Goal: Task Accomplishment & Management: Complete application form

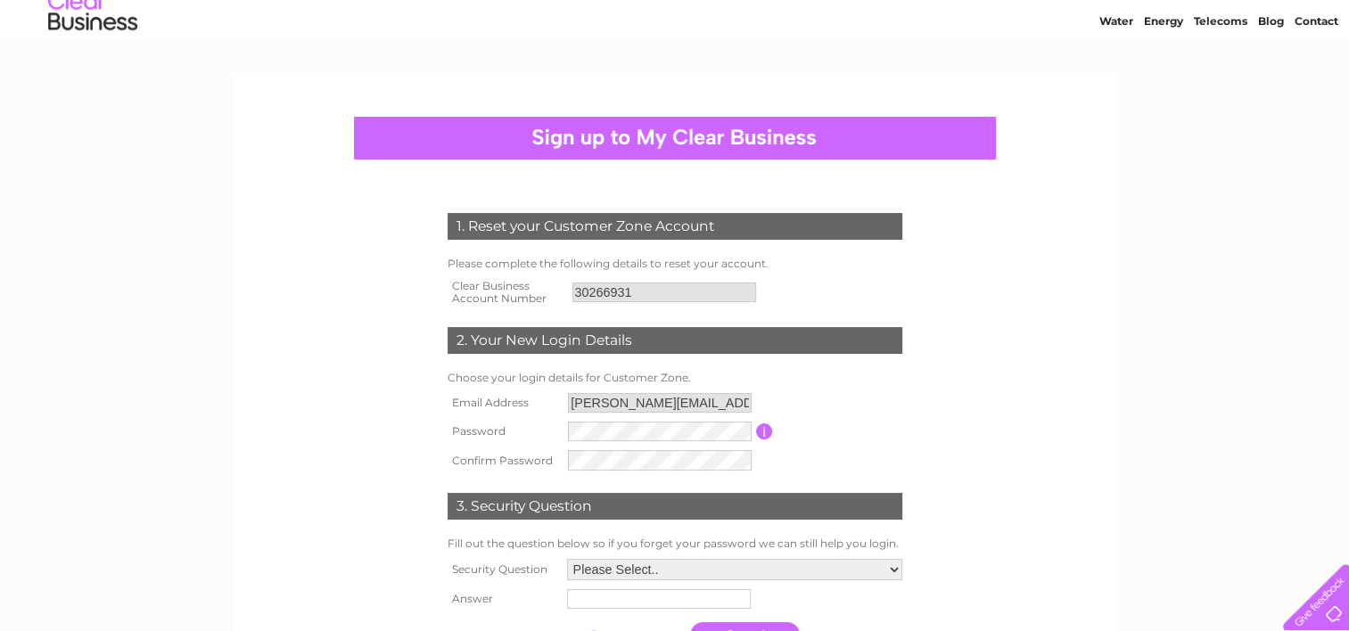
scroll to position [178, 0]
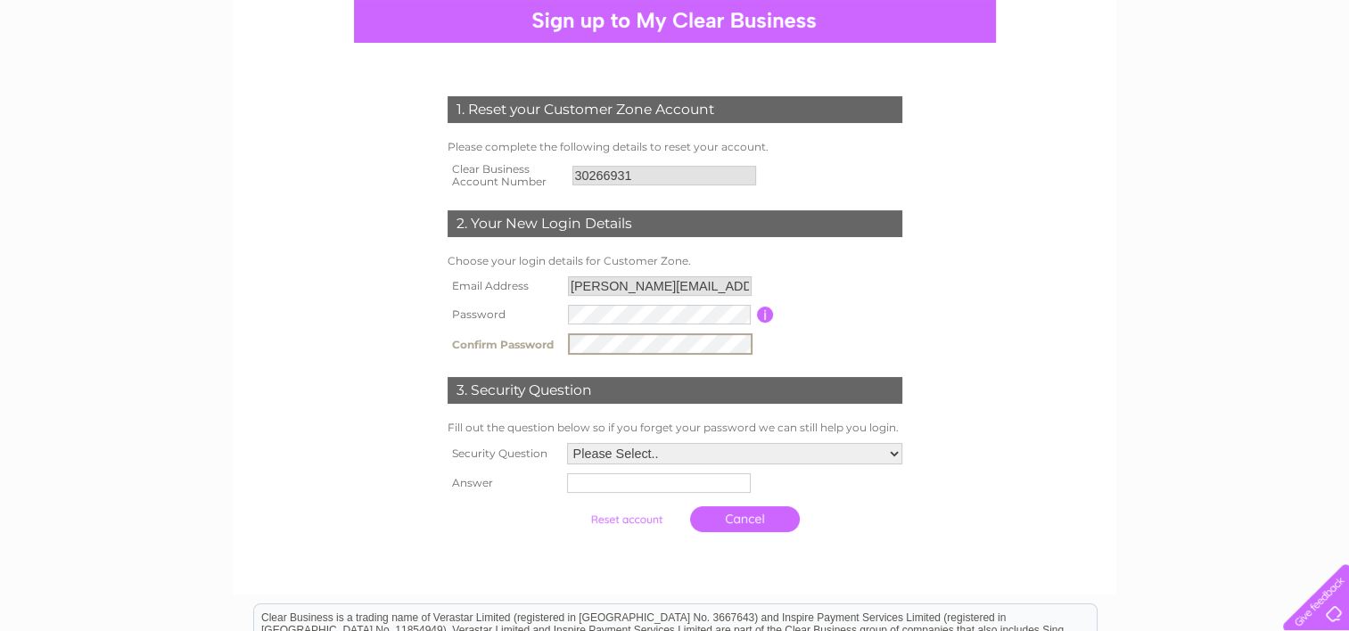
click at [810, 460] on select "Please Select.. In what town or city was your first job? In what town or city d…" at bounding box center [734, 453] width 335 height 21
select select "5"
click at [565, 442] on select "Please Select.. In what town or city was your first job? In what town or city d…" at bounding box center [733, 453] width 337 height 23
click at [690, 477] on input "text" at bounding box center [657, 484] width 184 height 20
type input "Major"
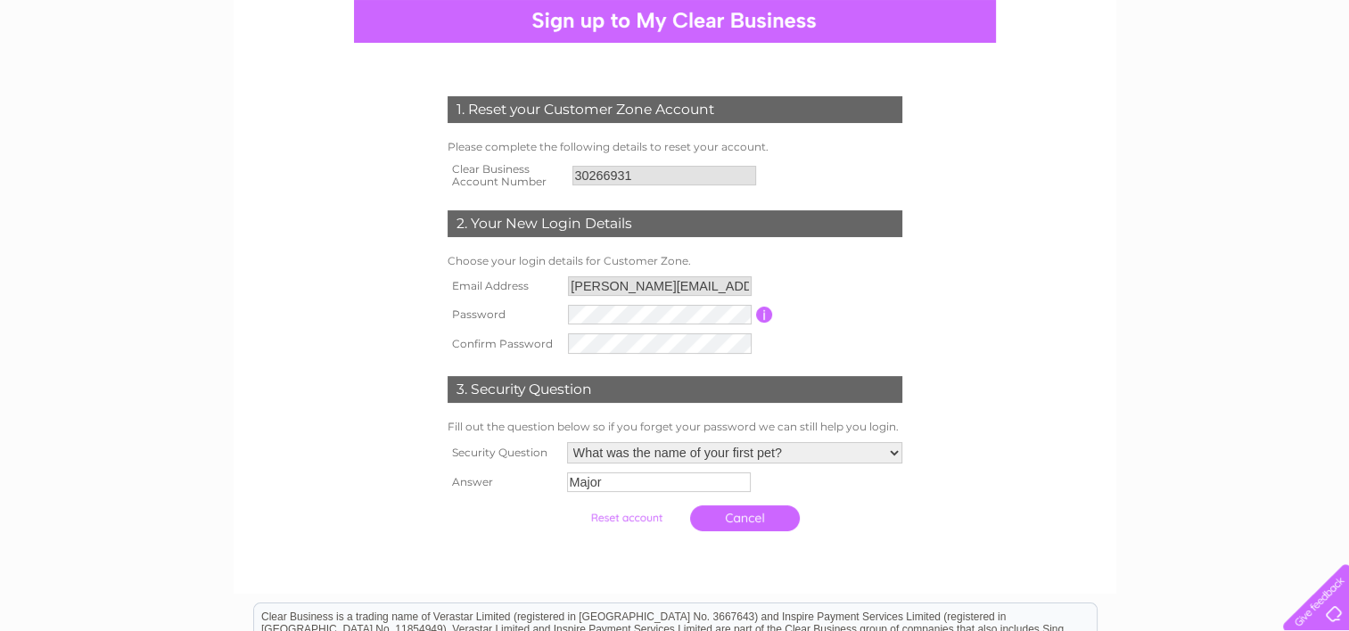
click at [624, 515] on input "submit" at bounding box center [627, 518] width 110 height 25
